Goal: Information Seeking & Learning: Learn about a topic

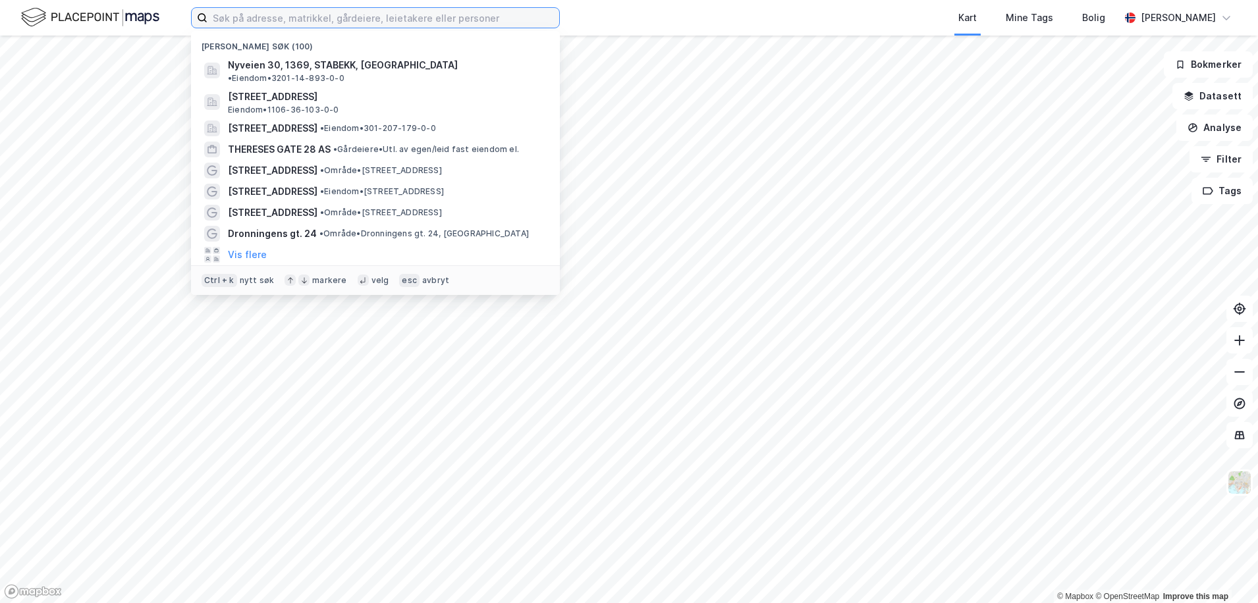
click at [316, 11] on input at bounding box center [384, 18] width 352 height 20
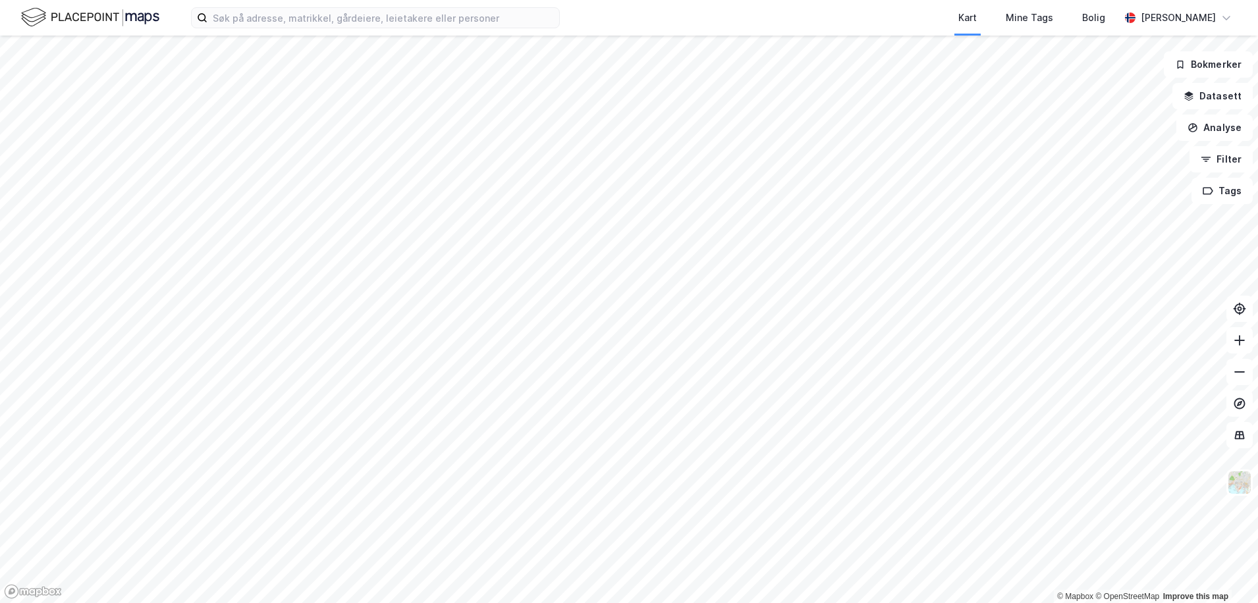
click at [592, 603] on html "Kart Mine Tags Bolig [PERSON_NAME] © Mapbox © OpenStreetMap Improve this map Bo…" at bounding box center [629, 301] width 1258 height 603
click at [1240, 482] on img at bounding box center [1239, 482] width 25 height 25
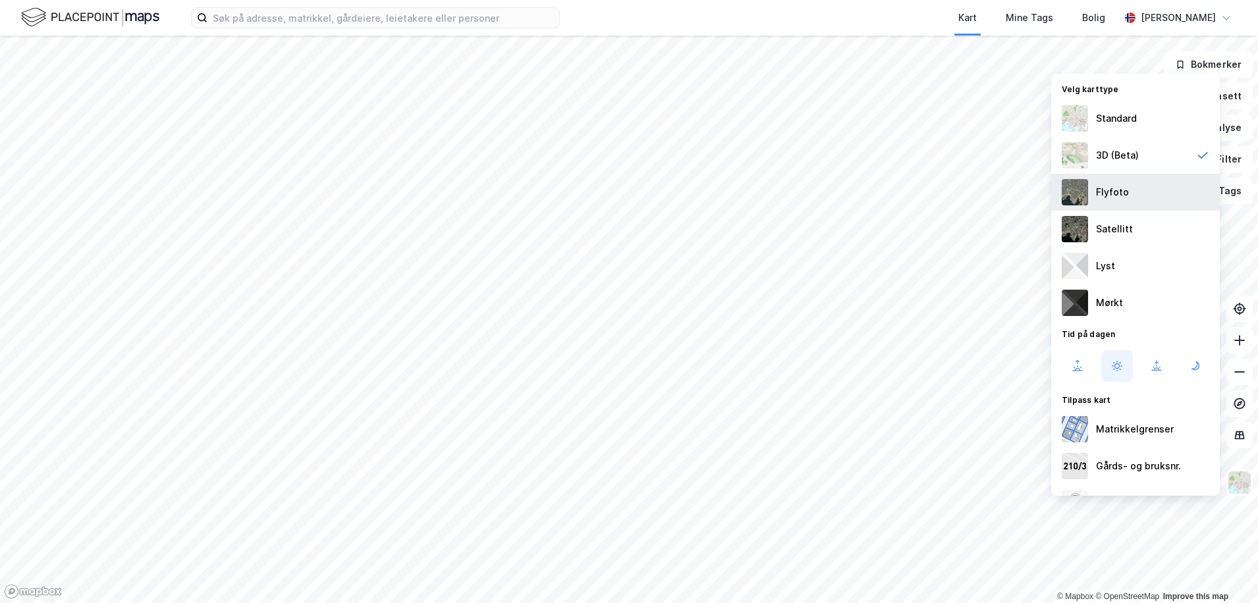
click at [1150, 194] on div "Flyfoto" at bounding box center [1135, 192] width 169 height 37
